Goal: Navigation & Orientation: Find specific page/section

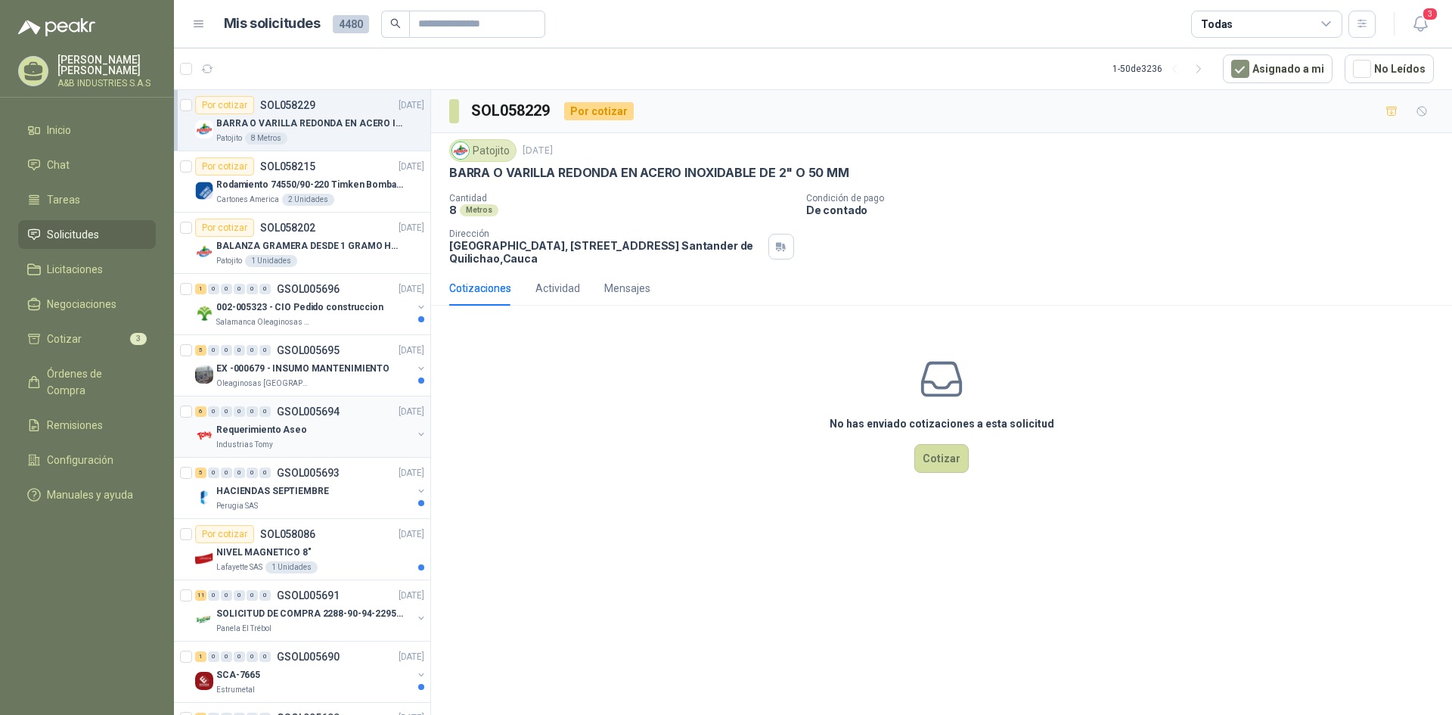
scroll to position [151, 0]
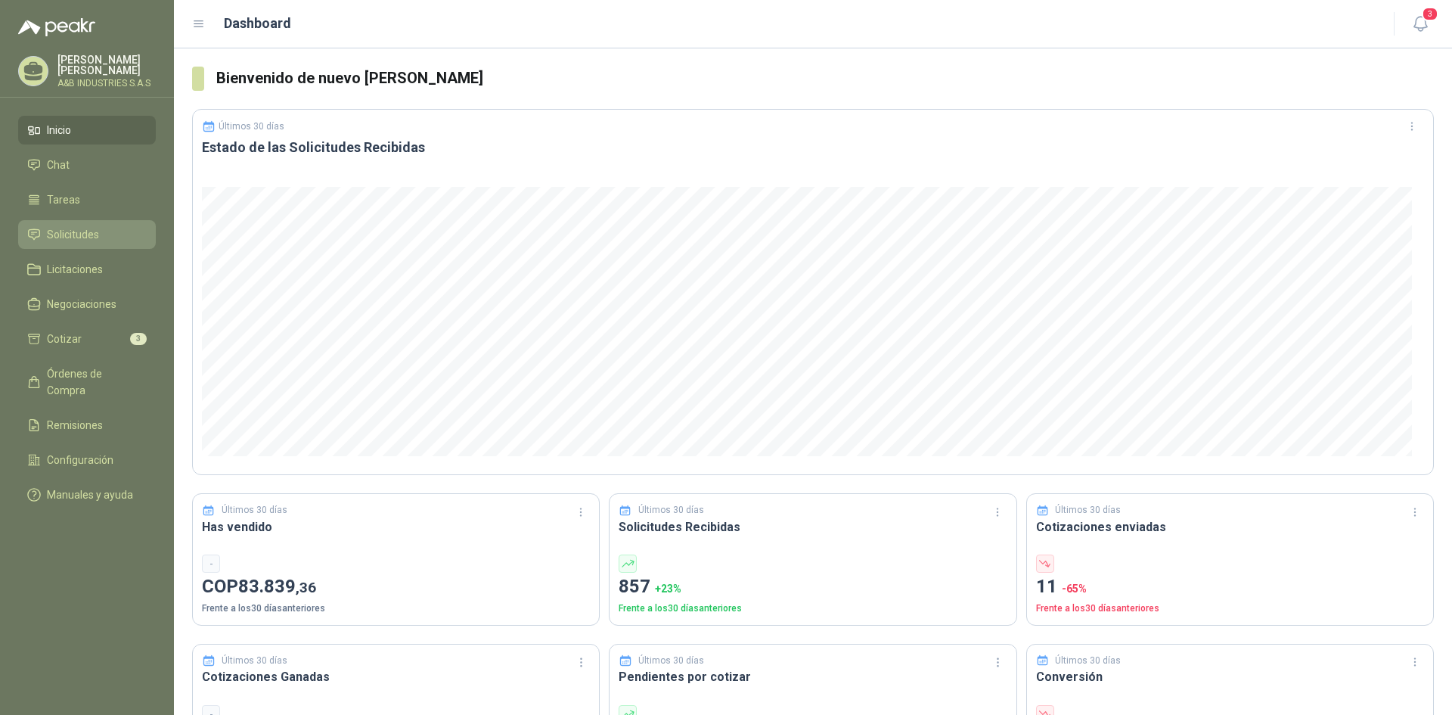
click at [94, 238] on span "Solicitudes" at bounding box center [73, 234] width 52 height 17
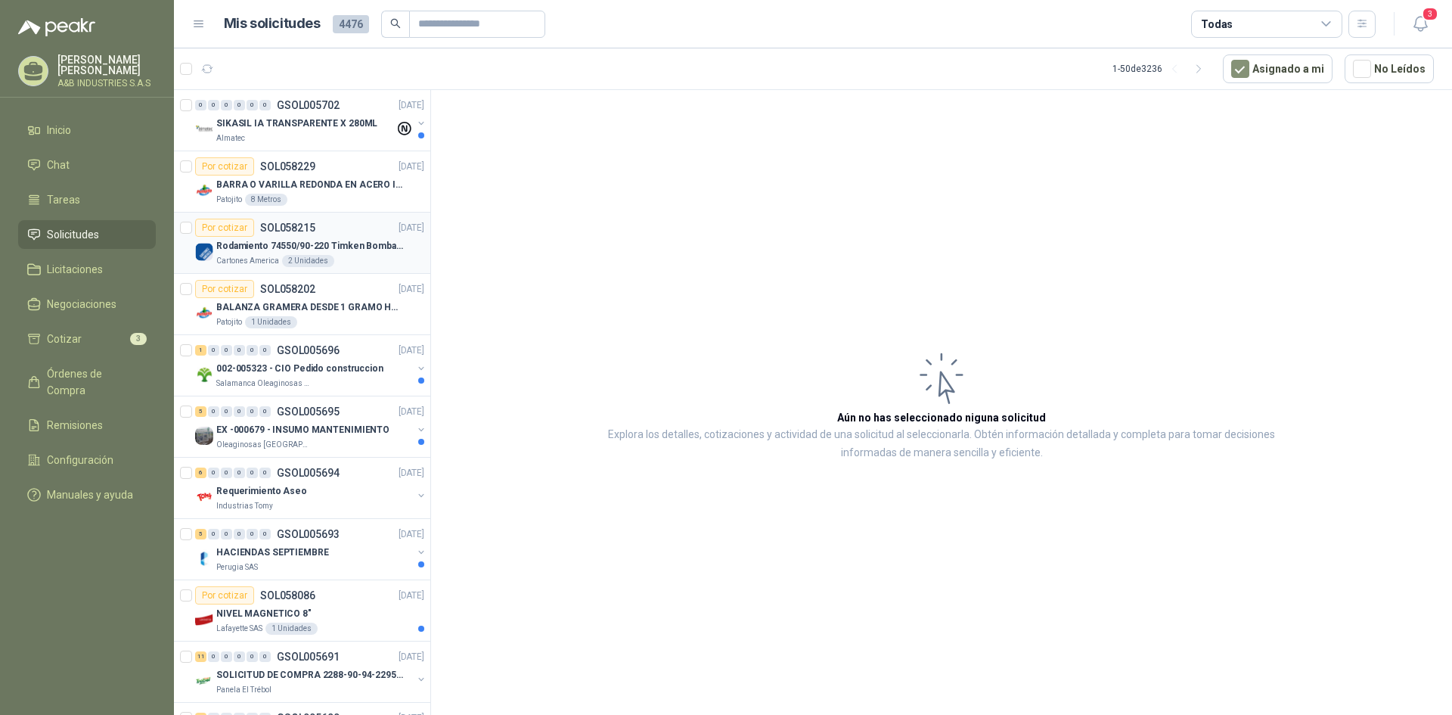
click at [364, 250] on p "Rodamiento 74550/90-220 Timken BombaVG40" at bounding box center [310, 246] width 188 height 14
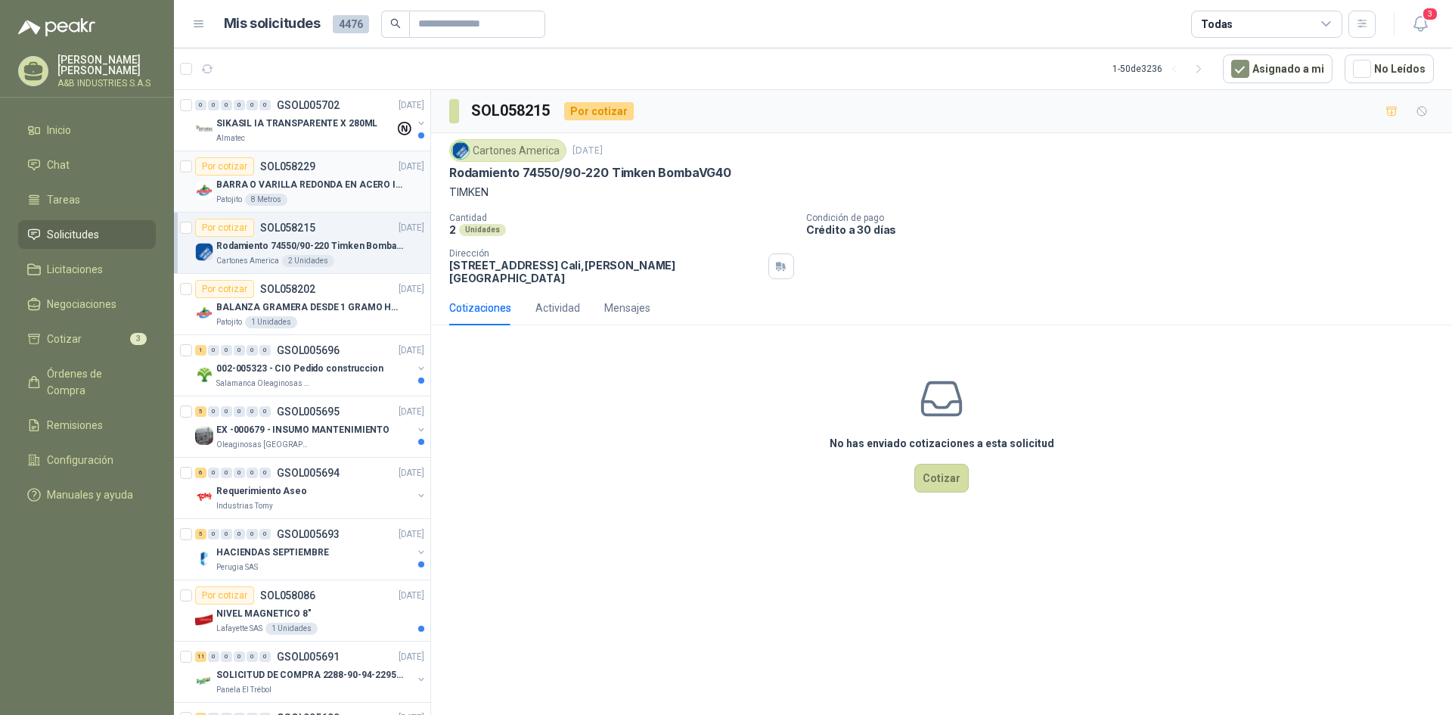
click at [352, 180] on p "BARRA O VARILLA REDONDA EN ACERO INOXIDABLE DE 2" O 50 MM" at bounding box center [310, 185] width 188 height 14
